Goal: Task Accomplishment & Management: Manage account settings

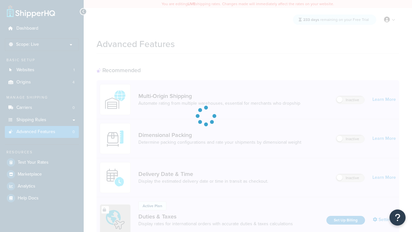
scroll to position [62, 0]
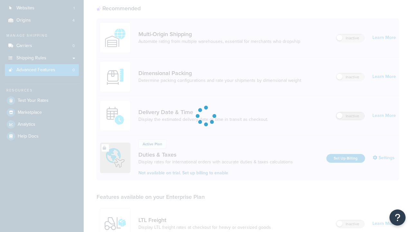
click at [350, 116] on label "Inactive" at bounding box center [350, 116] width 28 height 8
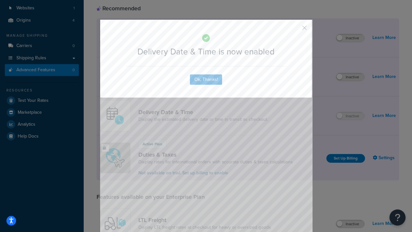
click at [295, 29] on button "button" at bounding box center [295, 30] width 2 height 2
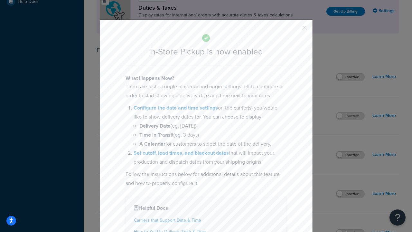
scroll to position [221, 0]
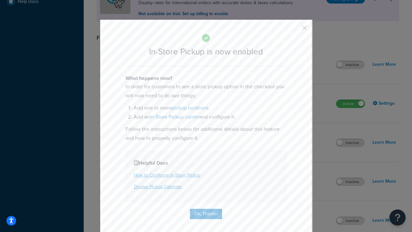
click at [295, 30] on button "button" at bounding box center [295, 30] width 2 height 2
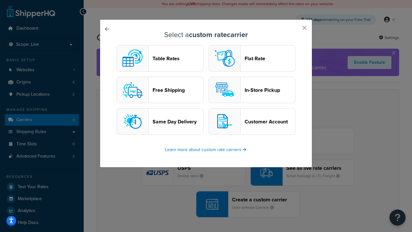
click at [252, 90] on header "In-Store Pickup" at bounding box center [270, 90] width 51 height 6
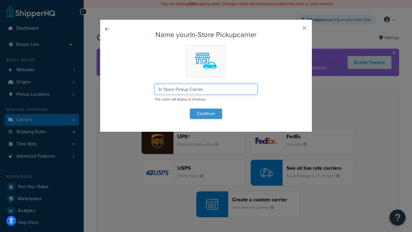
type input "In Store Pickup Carrier"
click at [206, 113] on button "Continue" at bounding box center [206, 113] width 32 height 10
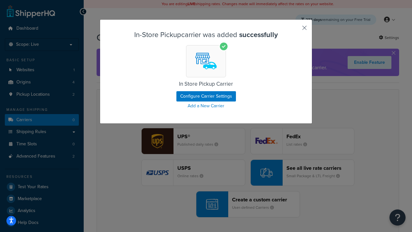
click at [295, 30] on button "button" at bounding box center [295, 30] width 2 height 2
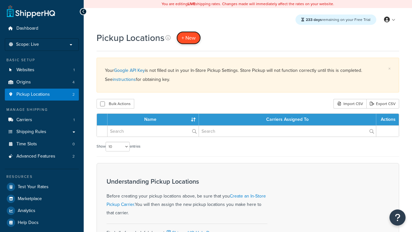
click at [189, 38] on span "+ New" at bounding box center [188, 37] width 14 height 7
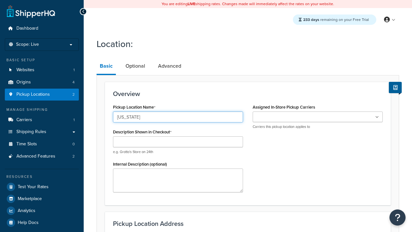
type input "California"
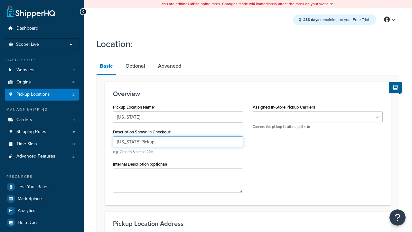
type input "California Pickup"
click at [318, 117] on ul at bounding box center [318, 116] width 130 height 11
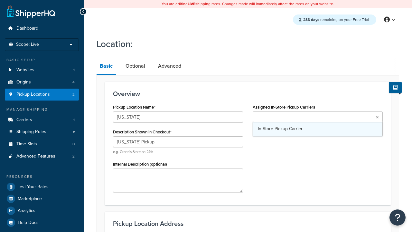
type input "3385 Michelson Drive"
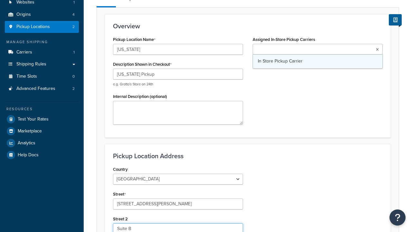
type input "Suite B"
type input "Irvine"
select select "5"
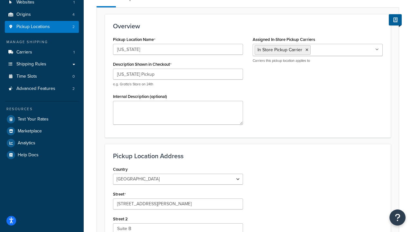
type input "Irvine"
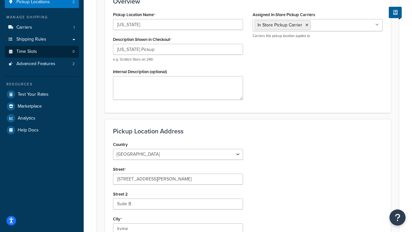
type input "92612"
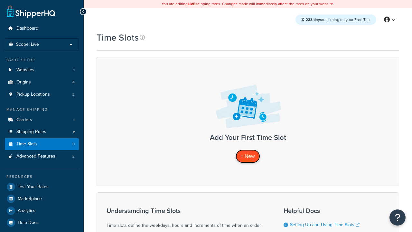
click at [248, 156] on span "+ New" at bounding box center [248, 155] width 14 height 7
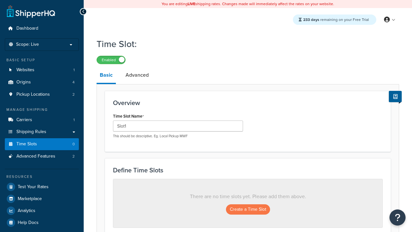
type input "Slot1"
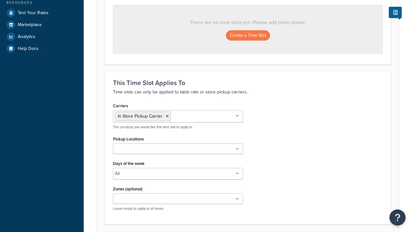
click at [178, 149] on ul at bounding box center [178, 148] width 130 height 11
click at [248, 36] on button "Create a Time Slot" at bounding box center [248, 35] width 44 height 10
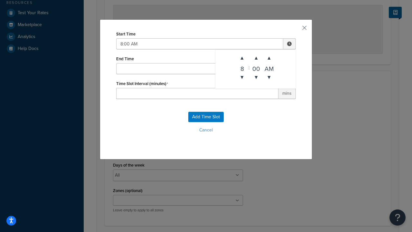
type input "8:00 AM"
type input "12:00 PM"
type input "60"
click at [206, 117] on button "Add Time Slot" at bounding box center [205, 117] width 35 height 10
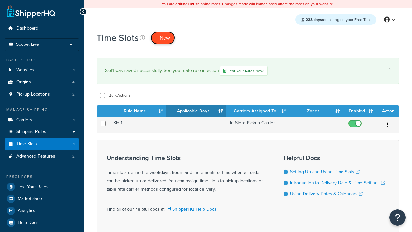
click at [163, 38] on span "+ New" at bounding box center [163, 37] width 14 height 7
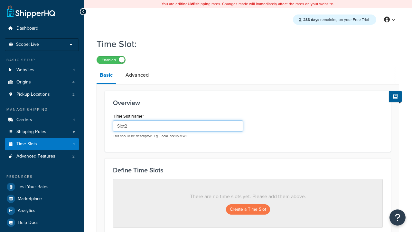
type input "Slot2"
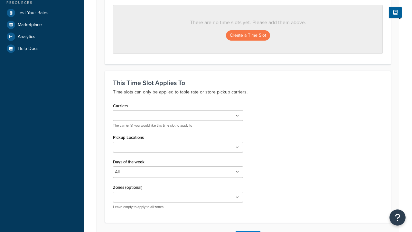
click at [178, 149] on ul at bounding box center [178, 147] width 130 height 11
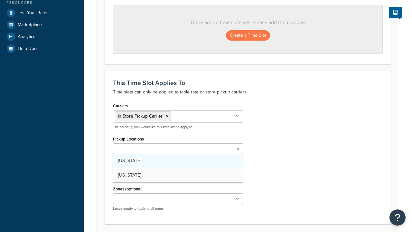
scroll to position [0, 0]
click at [248, 36] on button "Create a Time Slot" at bounding box center [248, 35] width 44 height 10
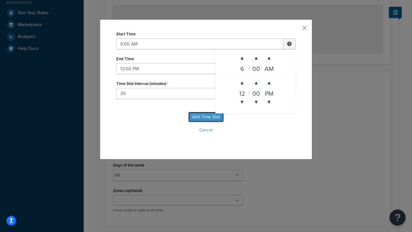
click at [206, 117] on button "Add Time Slot" at bounding box center [205, 117] width 35 height 10
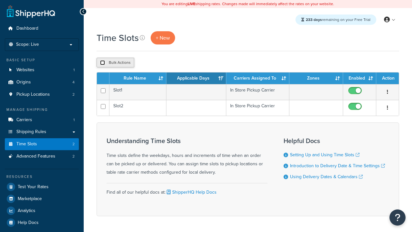
click at [102, 63] on input "checkbox" at bounding box center [102, 62] width 5 height 5
checkbox input "true"
click at [148, 63] on button "Duplicate" at bounding box center [147, 63] width 27 height 10
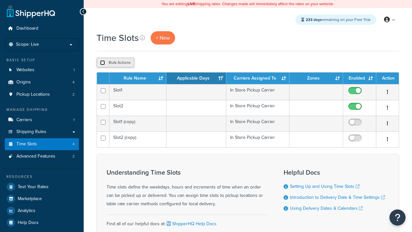
click at [102, 63] on input "checkbox" at bounding box center [102, 62] width 5 height 5
checkbox input "true"
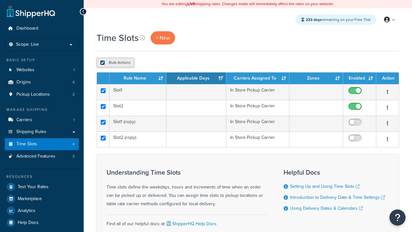
checkbox input "true"
click at [0, 0] on button "Delete" at bounding box center [0, 0] width 0 height 0
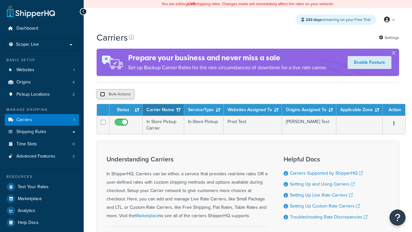
click at [102, 95] on input "checkbox" at bounding box center [102, 94] width 5 height 5
checkbox input "true"
click at [0, 0] on button "Delete" at bounding box center [0, 0] width 0 height 0
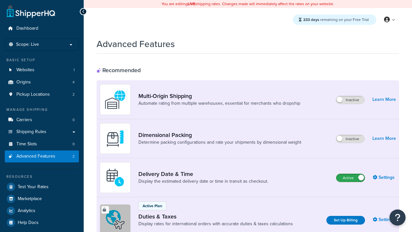
click at [350, 178] on label "Active" at bounding box center [350, 178] width 28 height 8
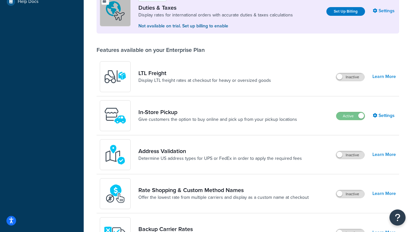
scroll to position [196, 0]
